Goal: Navigation & Orientation: Find specific page/section

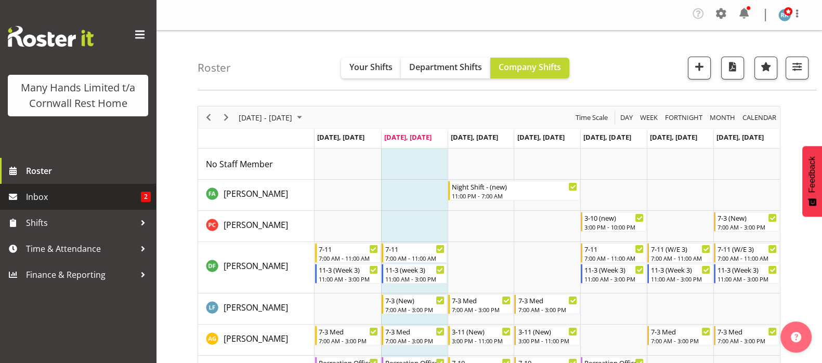
click at [38, 199] on span "Inbox" at bounding box center [83, 197] width 115 height 16
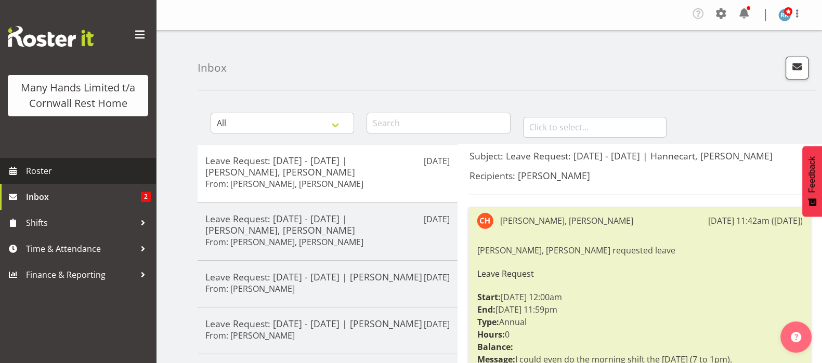
click at [36, 165] on span "Roster" at bounding box center [88, 171] width 125 height 16
